Goal: Task Accomplishment & Management: Manage account settings

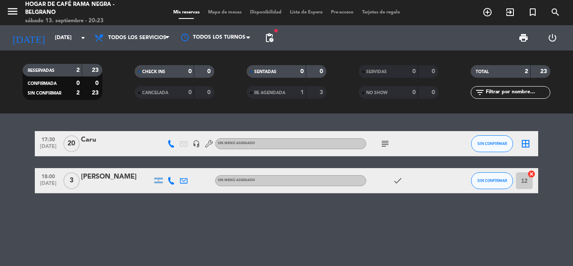
click at [383, 142] on icon "subject" at bounding box center [385, 143] width 10 height 10
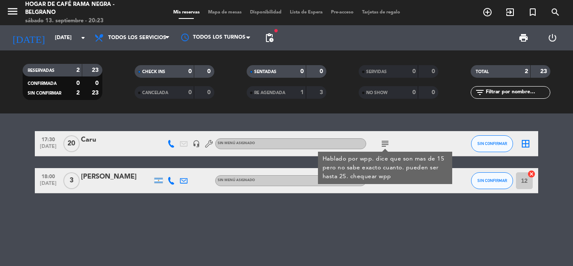
drag, startPoint x: 227, startPoint y: 222, endPoint x: 205, endPoint y: 188, distance: 40.6
click at [228, 223] on div "17:30 [DATE] Caru headset_mic Sin menú asignado subject Hablado por wpp. dice q…" at bounding box center [286, 189] width 573 height 152
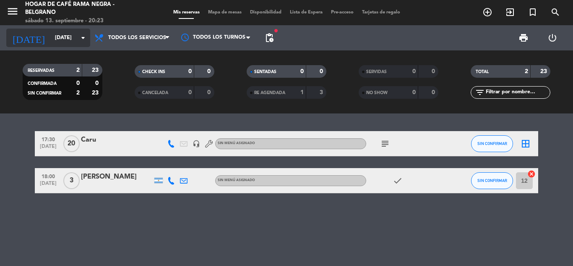
click at [55, 39] on input "[DATE]" at bounding box center [86, 38] width 71 height 14
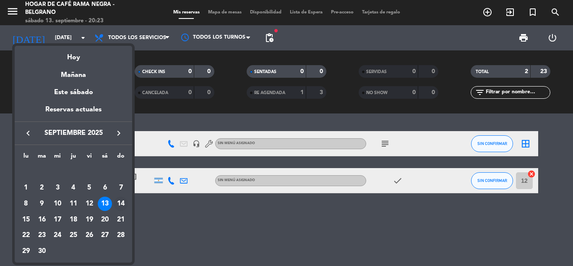
click at [118, 202] on div "14" at bounding box center [121, 203] width 14 height 14
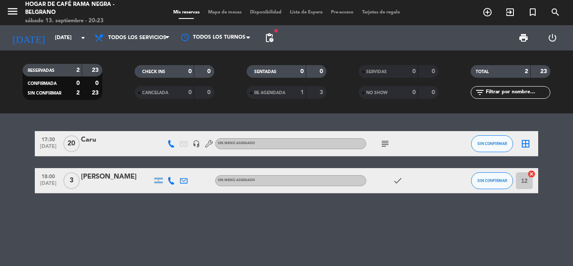
type input "[DATE]"
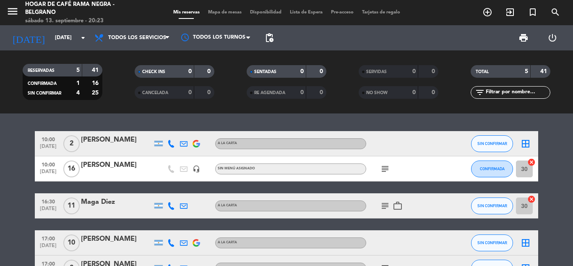
scroll to position [42, 0]
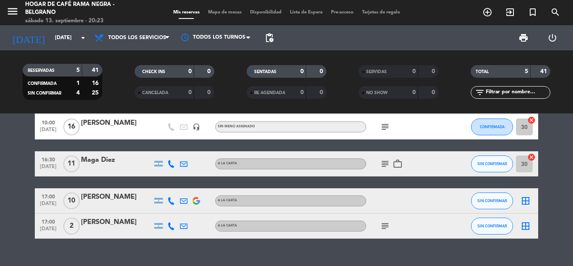
click at [383, 163] on icon "subject" at bounding box center [385, 164] width 10 height 10
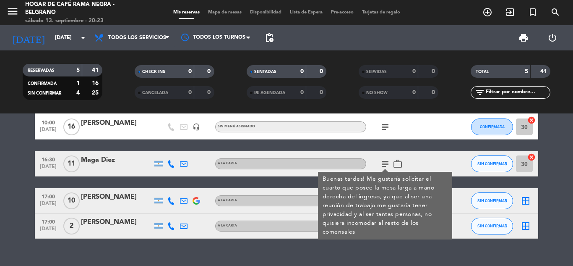
click at [123, 260] on div "10:00 [DATE] 2 [PERSON_NAME] A LA CARTA SIN CONFIRMAR border_all 10:00 [DATE] […" at bounding box center [286, 189] width 573 height 152
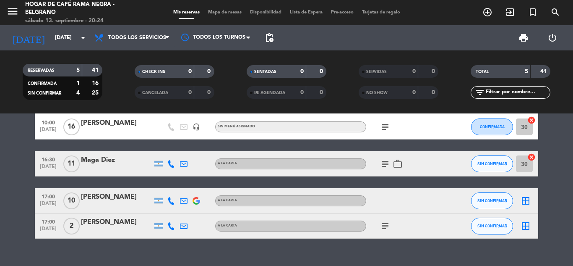
click at [384, 224] on icon "subject" at bounding box center [385, 226] width 10 height 10
click at [353, 236] on div "17:00 [DATE] 2 [PERSON_NAME] A LA CARTA subject No SIN CONFIRMAR border_all" at bounding box center [286, 225] width 503 height 25
click at [49, 222] on span "17:00" at bounding box center [48, 221] width 21 height 10
click at [429, 228] on div "subject" at bounding box center [404, 225] width 76 height 25
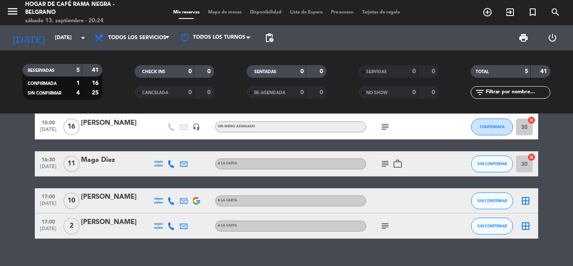
click at [527, 224] on icon "border_all" at bounding box center [526, 226] width 10 height 10
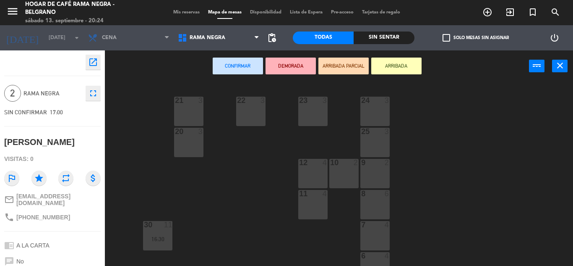
click at [192, 13] on span "Mis reservas" at bounding box center [186, 12] width 35 height 5
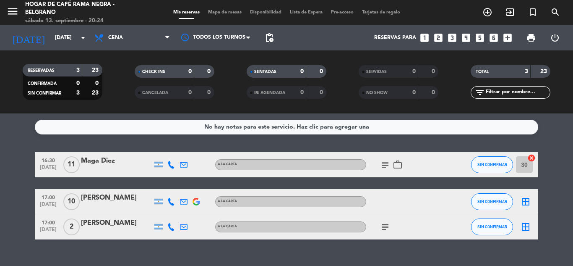
click at [48, 232] on span "[DATE]" at bounding box center [48, 232] width 21 height 10
click at [52, 226] on span "17:00" at bounding box center [48, 222] width 21 height 10
click at [69, 223] on span "2" at bounding box center [71, 226] width 16 height 17
click at [97, 225] on div "[PERSON_NAME]" at bounding box center [116, 222] width 71 height 11
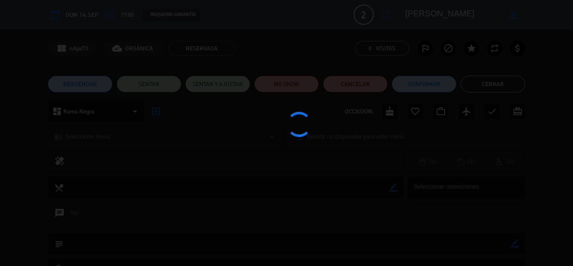
click at [88, 222] on div at bounding box center [286, 133] width 573 height 266
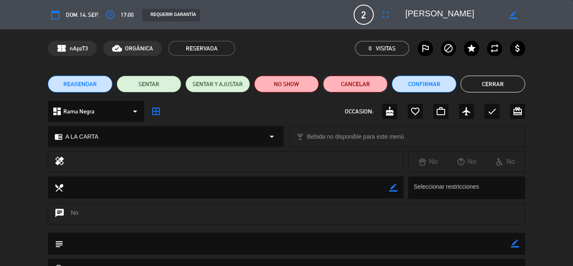
click at [371, 83] on button "Cancelar" at bounding box center [355, 84] width 65 height 17
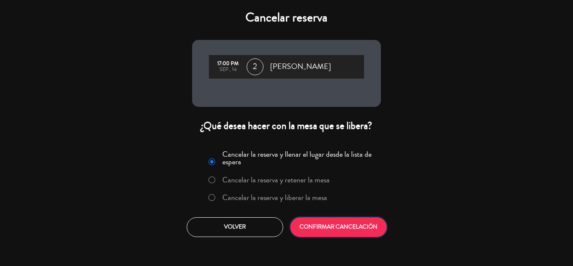
click at [332, 224] on button "CONFIRMAR CANCELACIÓN" at bounding box center [338, 227] width 96 height 20
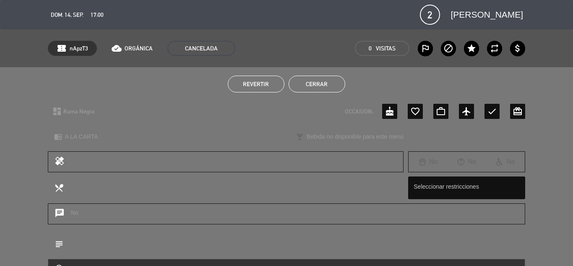
click at [310, 83] on button "Cerrar" at bounding box center [317, 84] width 57 height 17
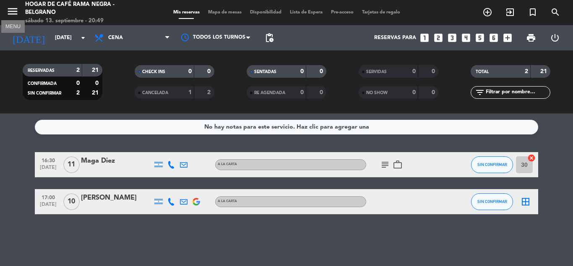
click at [16, 12] on icon "menu" at bounding box center [12, 11] width 13 height 13
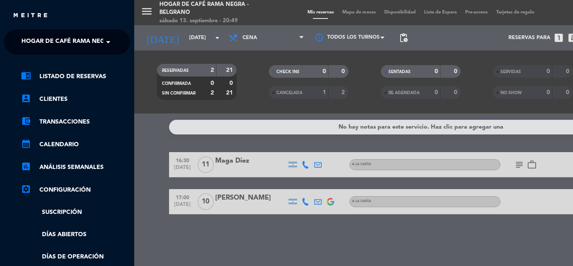
click at [162, 73] on div "menu Hogar de Café Rama Negra - Belgrano [DATE] 13. septiembre - 20:49 Mis rese…" at bounding box center [420, 133] width 573 height 266
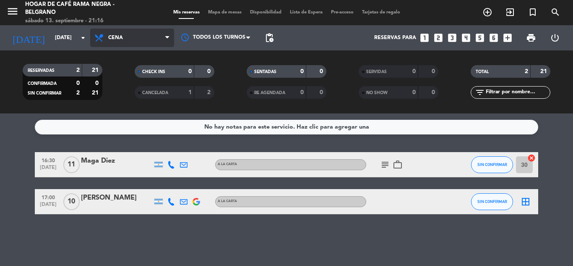
click at [120, 40] on span "Cena" at bounding box center [115, 38] width 15 height 6
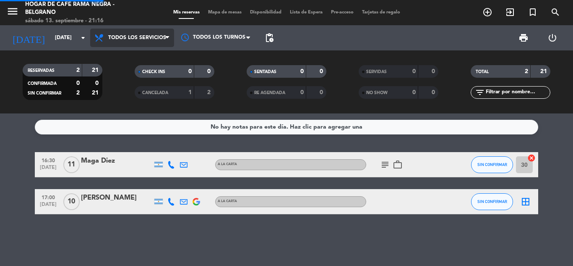
click at [125, 56] on div "menu Hogar de Café Rama Negra - Belgrano [DATE] 13. septiembre - 21:16 Mis rese…" at bounding box center [286, 56] width 573 height 113
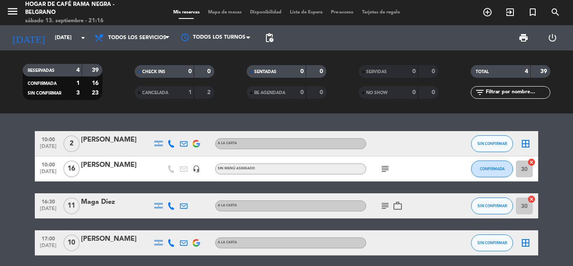
click at [378, 172] on div "subject" at bounding box center [404, 168] width 76 height 25
click at [380, 169] on span "subject" at bounding box center [385, 169] width 13 height 10
click at [382, 167] on icon "subject" at bounding box center [385, 169] width 10 height 10
click at [12, 173] on bookings-row "10:00 [DATE] 2 [PERSON_NAME] A LA CARTA SIN CONFIRMAR border_all 10:00 [DATE] […" at bounding box center [286, 193] width 573 height 124
